Goal: Transaction & Acquisition: Purchase product/service

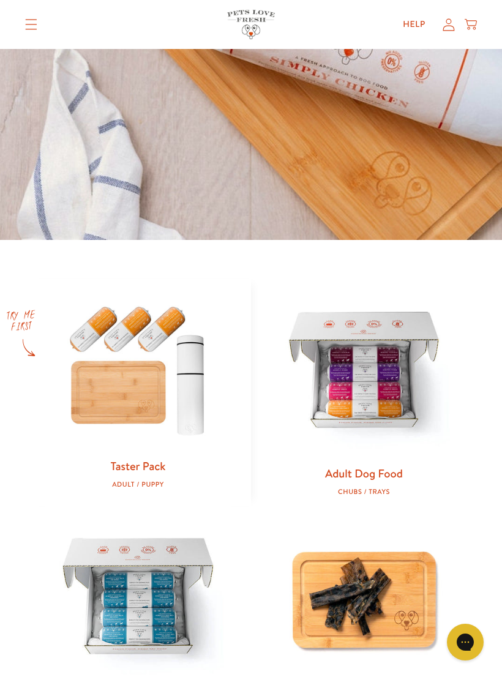
scroll to position [346, 0]
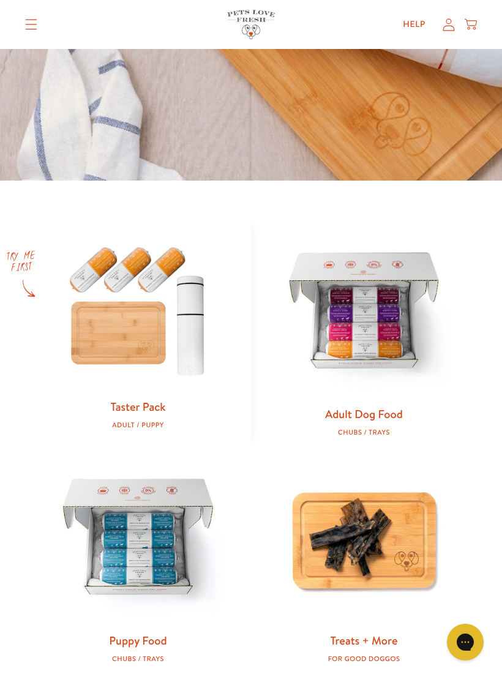
click at [385, 331] on img at bounding box center [363, 313] width 187 height 187
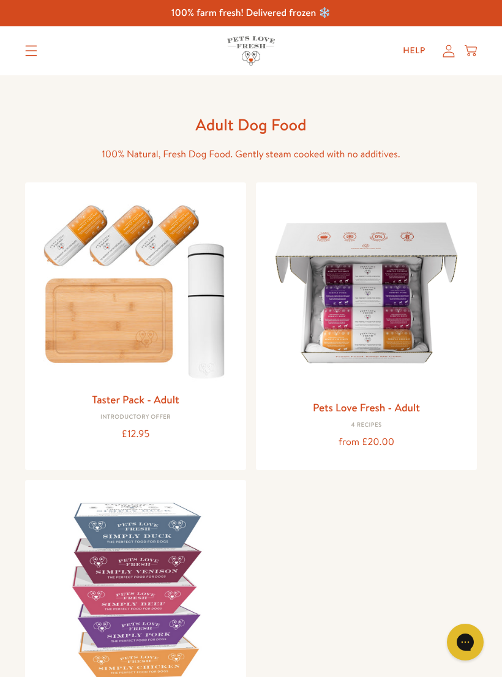
click at [384, 352] on img at bounding box center [365, 292] width 201 height 201
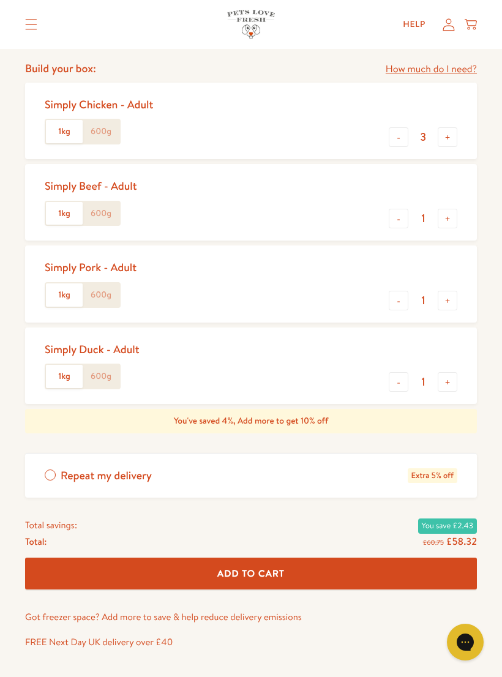
scroll to position [532, 0]
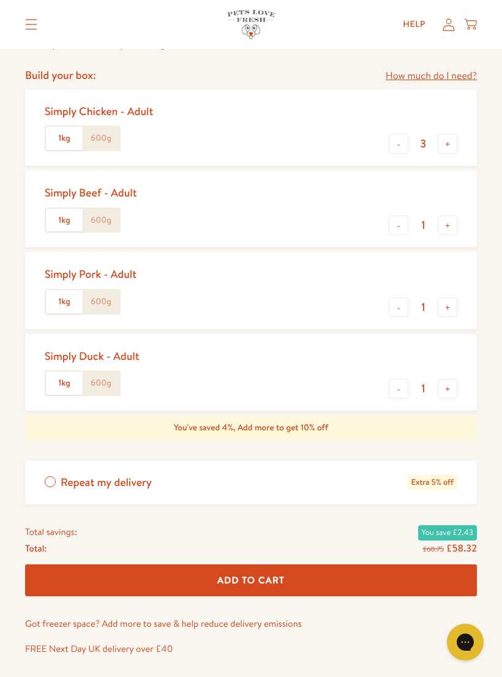
click at [396, 388] on button "-" at bounding box center [398, 389] width 20 height 20
type input "0"
click at [453, 301] on button "+" at bounding box center [447, 307] width 20 height 20
type input "2"
click at [456, 215] on button "+" at bounding box center [447, 225] width 20 height 20
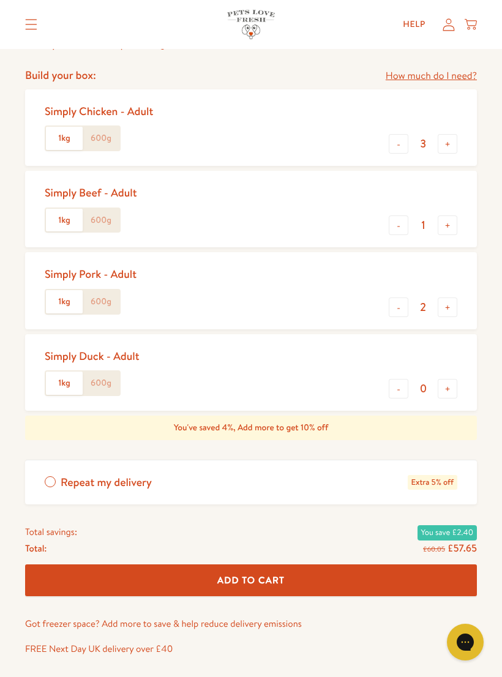
type input "2"
click at [397, 141] on button "-" at bounding box center [398, 144] width 20 height 20
click at [397, 147] on button "-" at bounding box center [398, 144] width 20 height 20
click at [101, 298] on label "600g" at bounding box center [101, 301] width 37 height 23
click at [0, 0] on input "600g" at bounding box center [0, 0] width 0 height 0
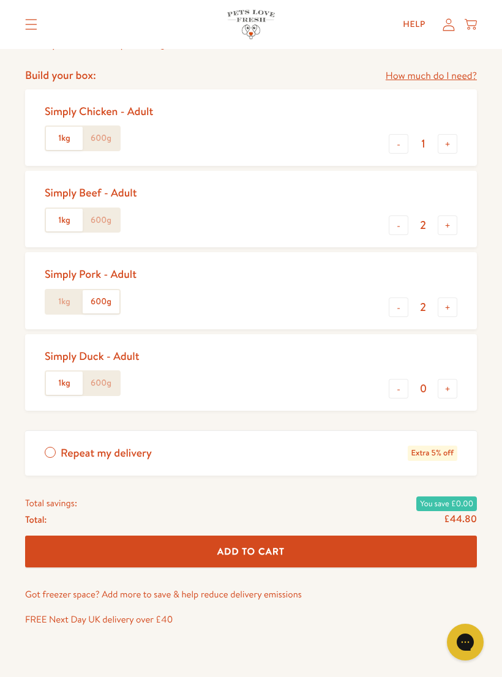
click at [97, 220] on label "600g" at bounding box center [101, 220] width 37 height 23
click at [0, 0] on input "600g" at bounding box center [0, 0] width 0 height 0
click at [103, 135] on label "600g" at bounding box center [101, 138] width 37 height 23
click at [0, 0] on input "600g" at bounding box center [0, 0] width 0 height 0
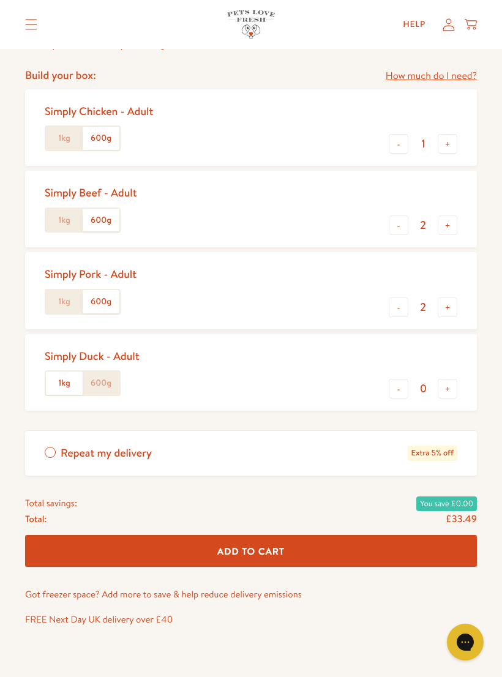
click at [440, 141] on button "+" at bounding box center [447, 144] width 20 height 20
type input "2"
click at [446, 223] on button "+" at bounding box center [447, 225] width 20 height 20
type input "3"
click at [319, 541] on button "Add To Cart" at bounding box center [250, 551] width 451 height 32
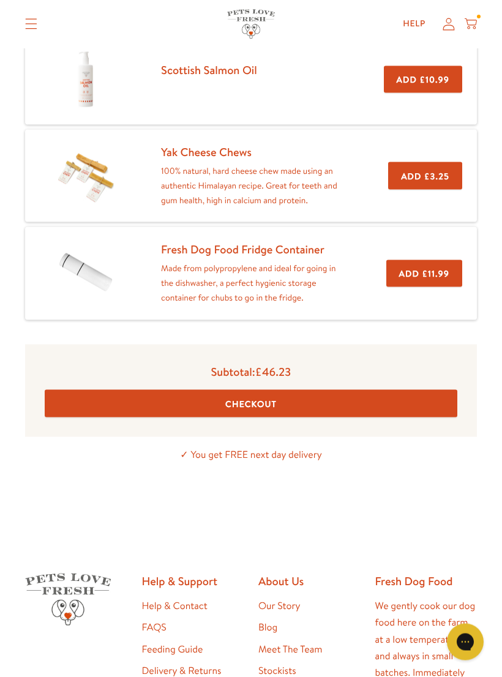
scroll to position [265, 0]
click at [412, 399] on button "Checkout" at bounding box center [251, 403] width 412 height 28
